Goal: Entertainment & Leisure: Consume media (video, audio)

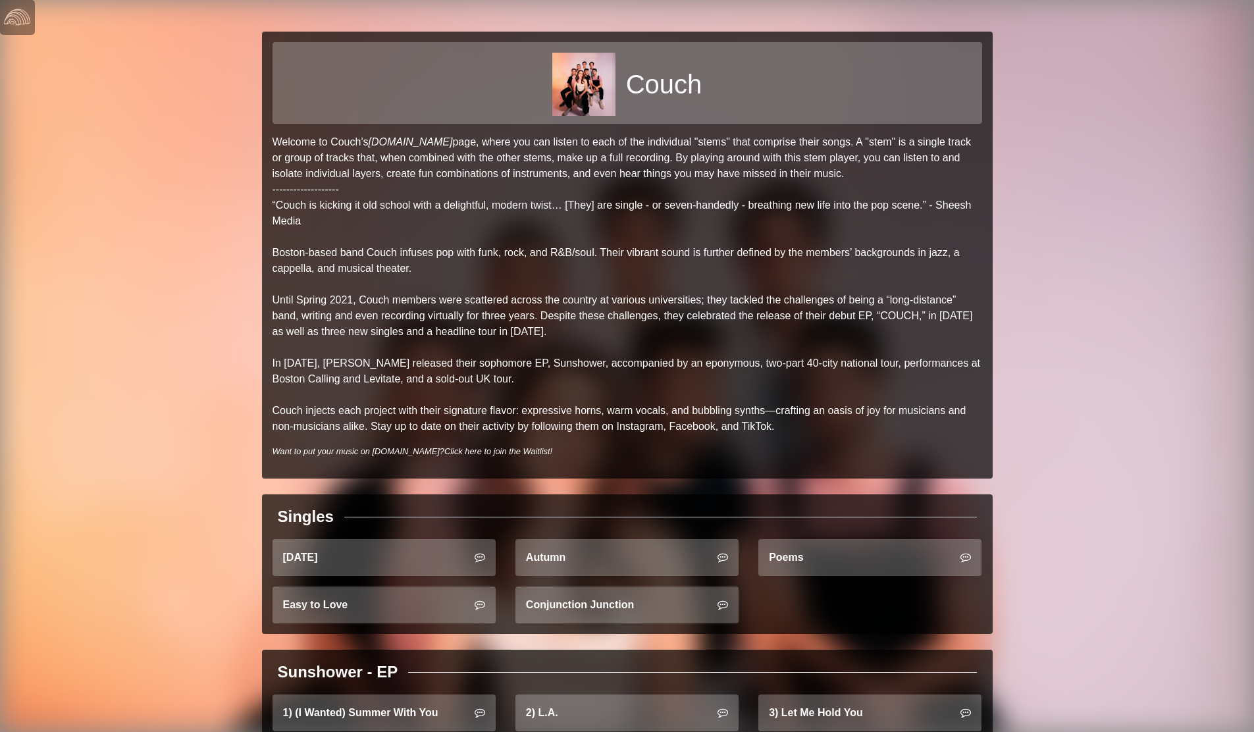
scroll to position [246, 0]
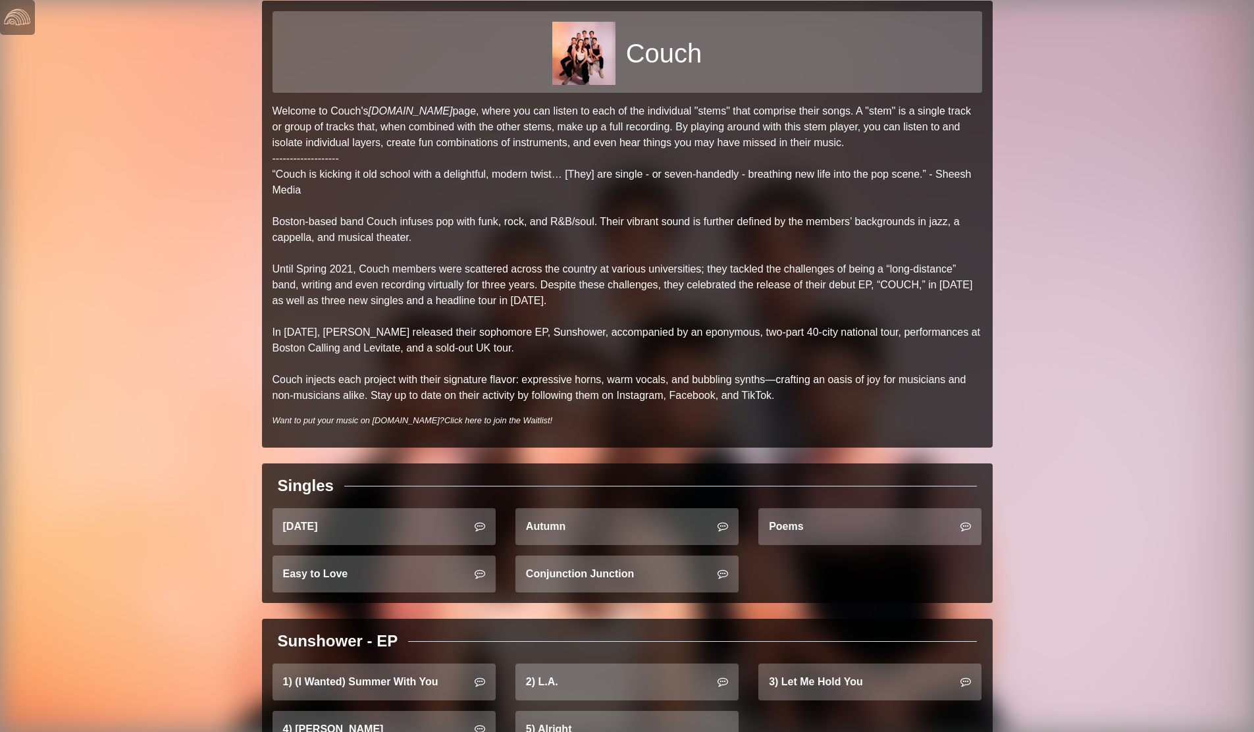
scroll to position [25, 0]
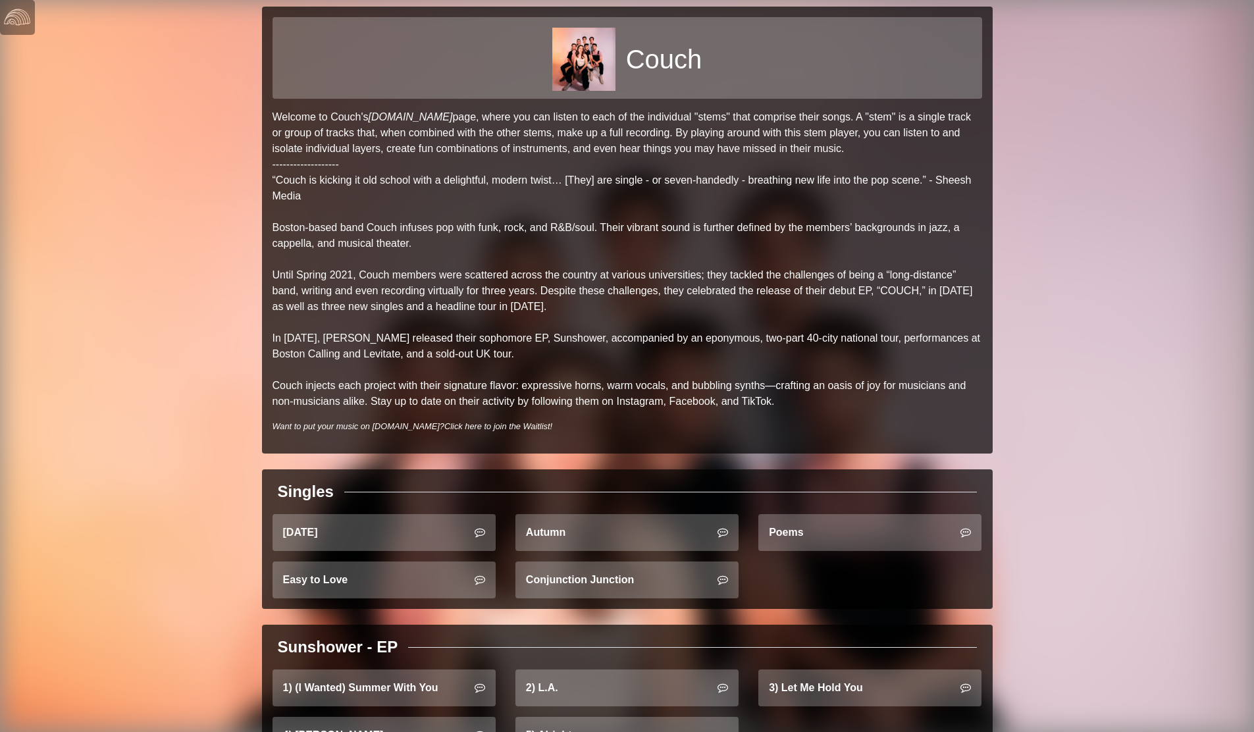
click at [1143, 132] on div "Couch Welcome to [PERSON_NAME]'s [DOMAIN_NAME] page, where you can listen to ea…" at bounding box center [627, 455] width 1254 height 960
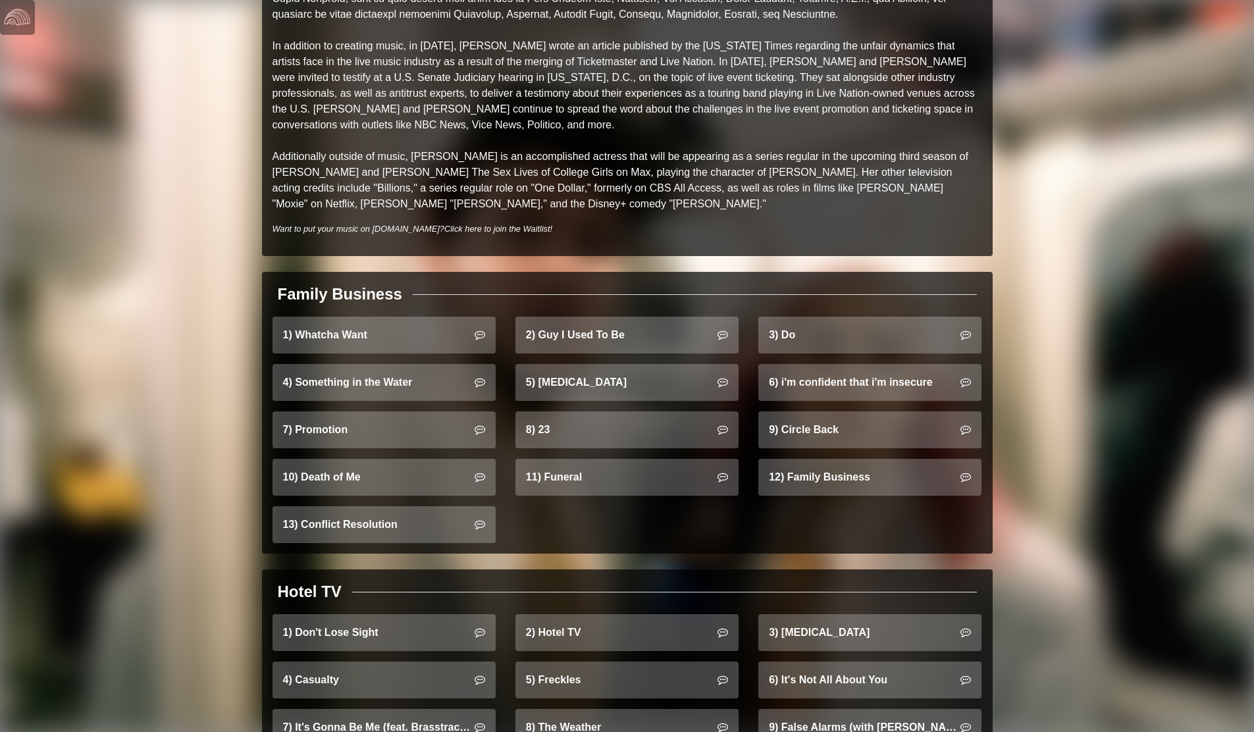
scroll to position [606, 0]
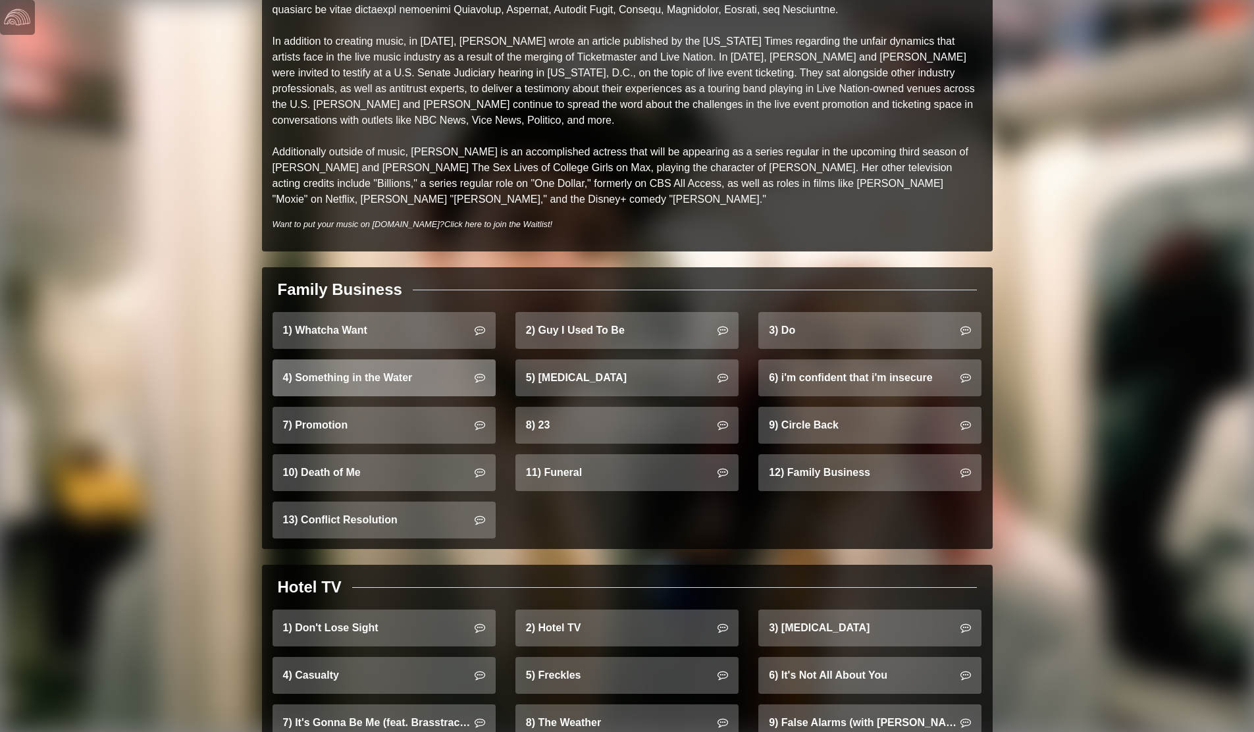
click at [419, 359] on link "4) Something in the Water" at bounding box center [383, 377] width 223 height 37
